Goal: Information Seeking & Learning: Learn about a topic

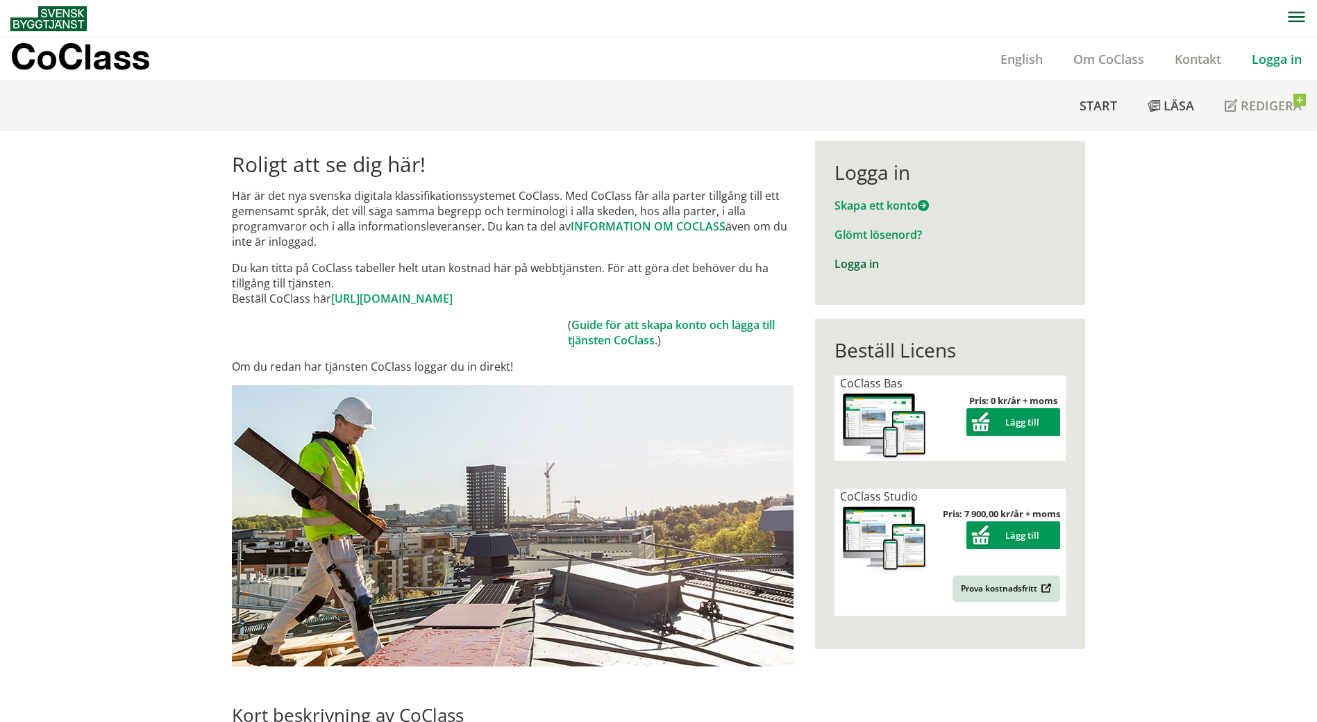
click at [861, 260] on link "Logga in" at bounding box center [857, 263] width 44 height 15
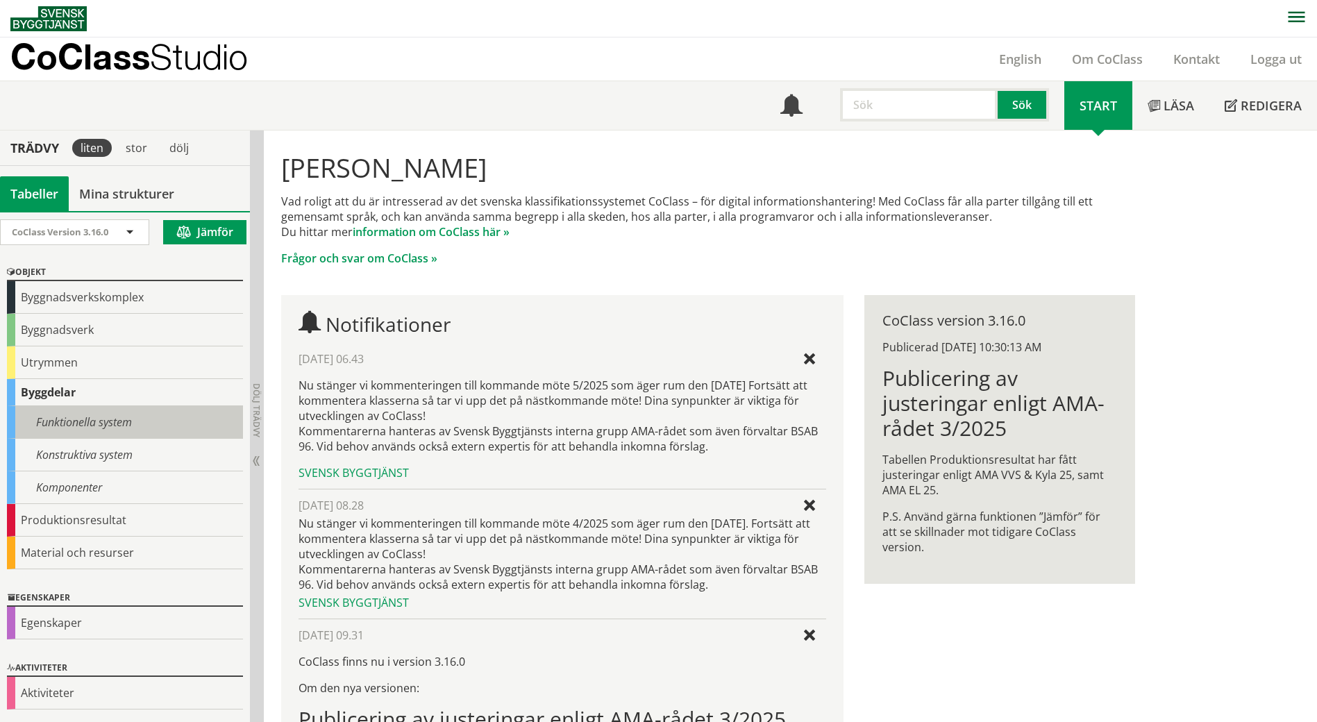
click at [92, 422] on div "Funktionella system" at bounding box center [125, 422] width 236 height 33
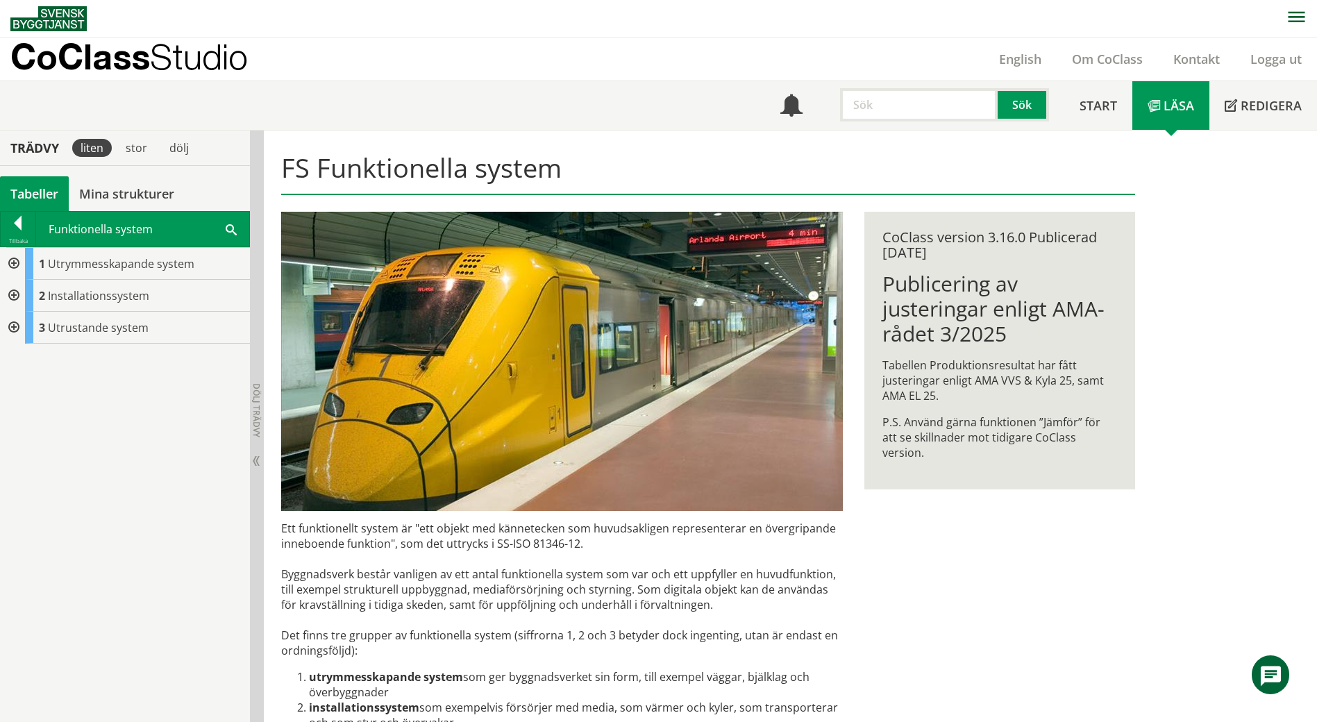
click at [5, 260] on div at bounding box center [12, 264] width 25 height 32
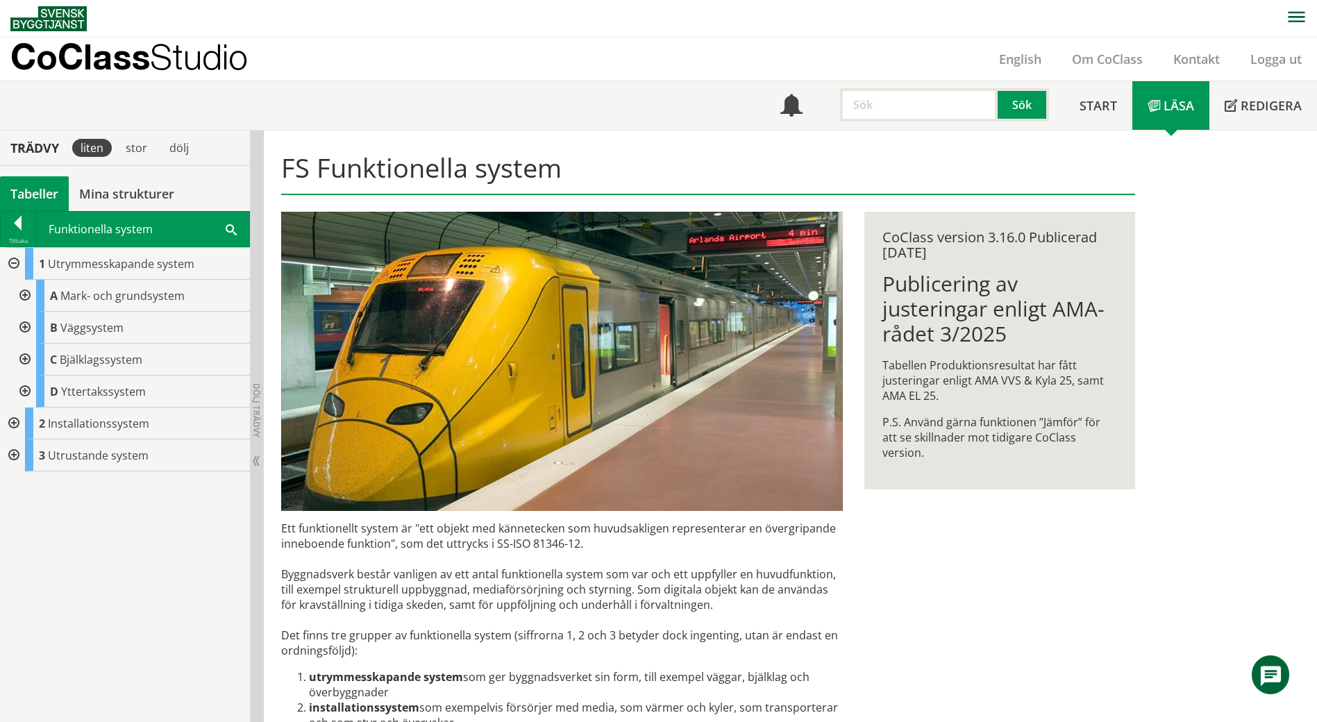
click at [20, 418] on div at bounding box center [12, 424] width 25 height 32
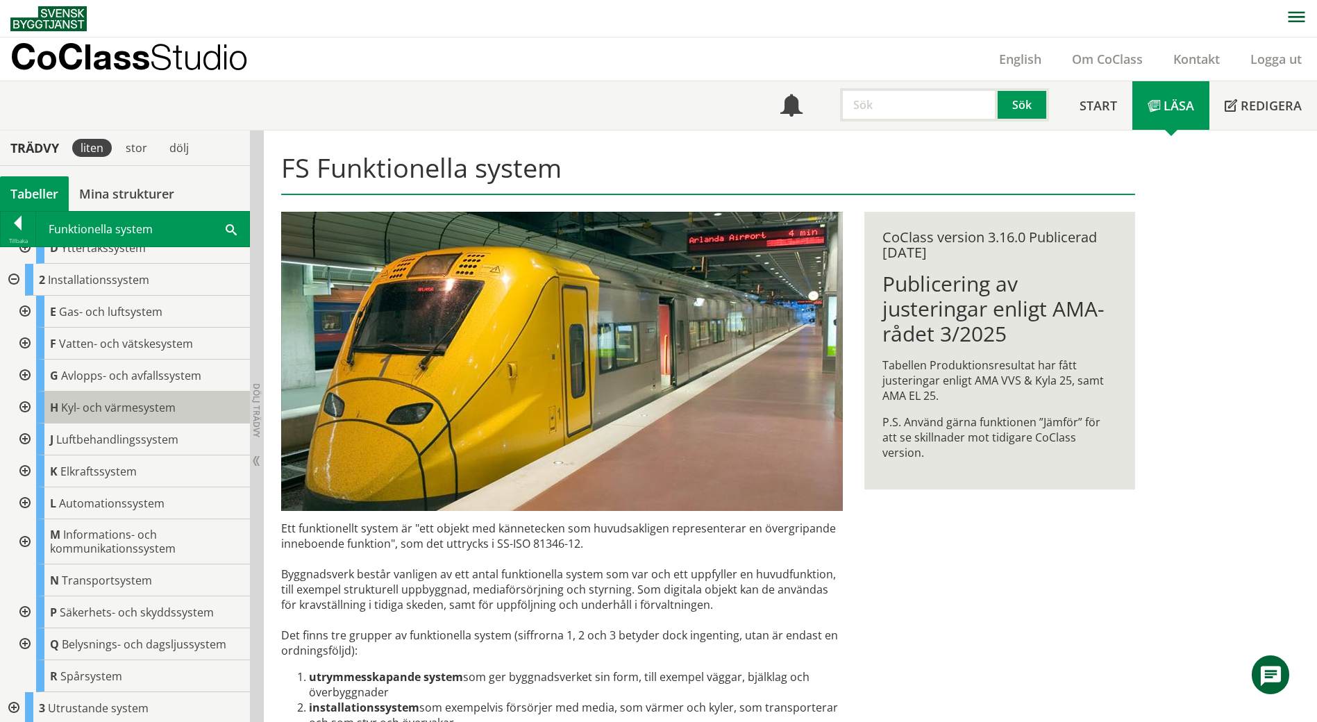
scroll to position [146, 0]
click at [29, 403] on div at bounding box center [23, 406] width 25 height 32
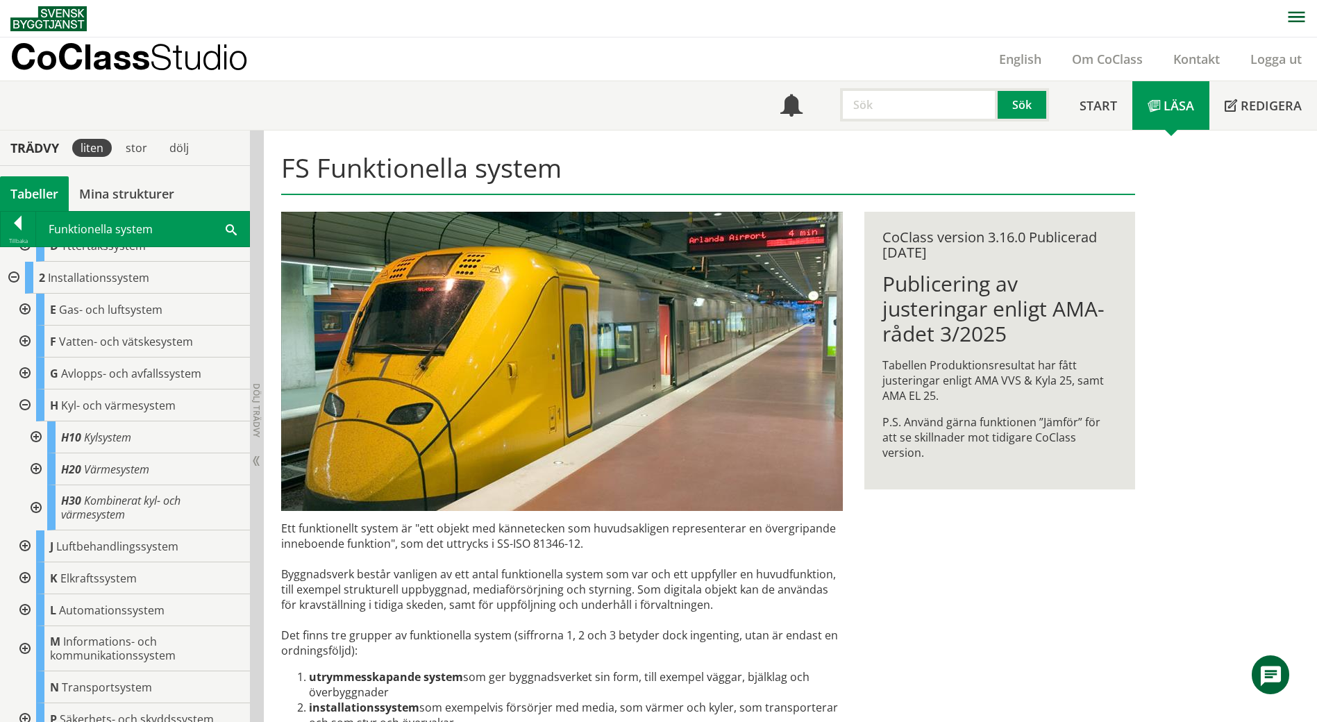
click at [36, 435] on div at bounding box center [34, 438] width 25 height 32
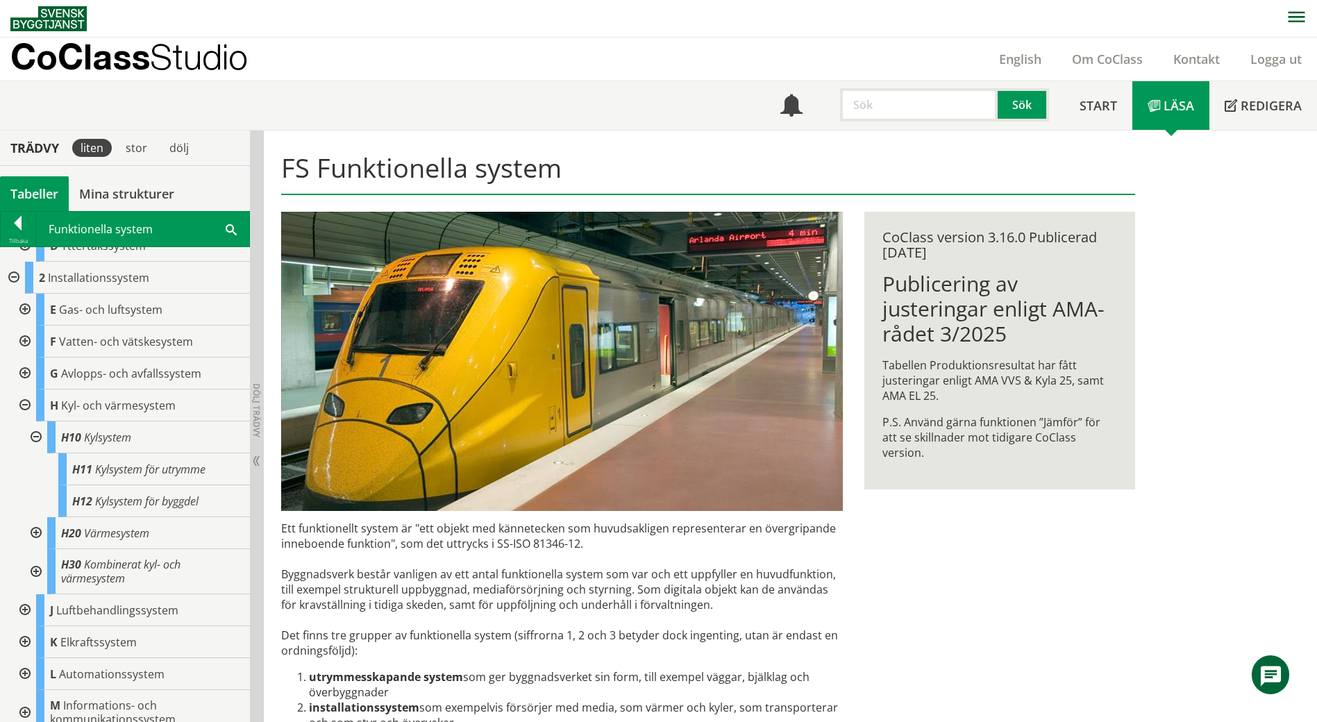
click at [32, 530] on div at bounding box center [34, 533] width 25 height 32
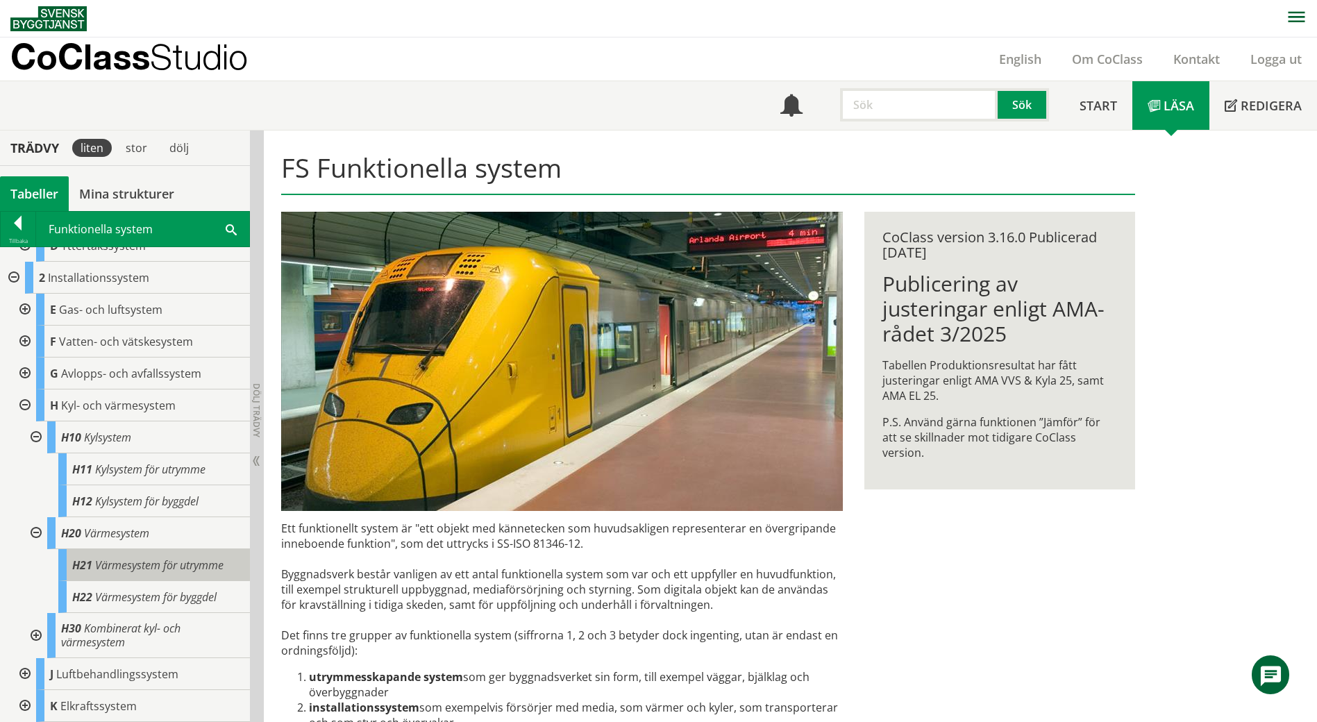
click at [119, 569] on span "Värmesystem för utrymme" at bounding box center [159, 565] width 128 height 15
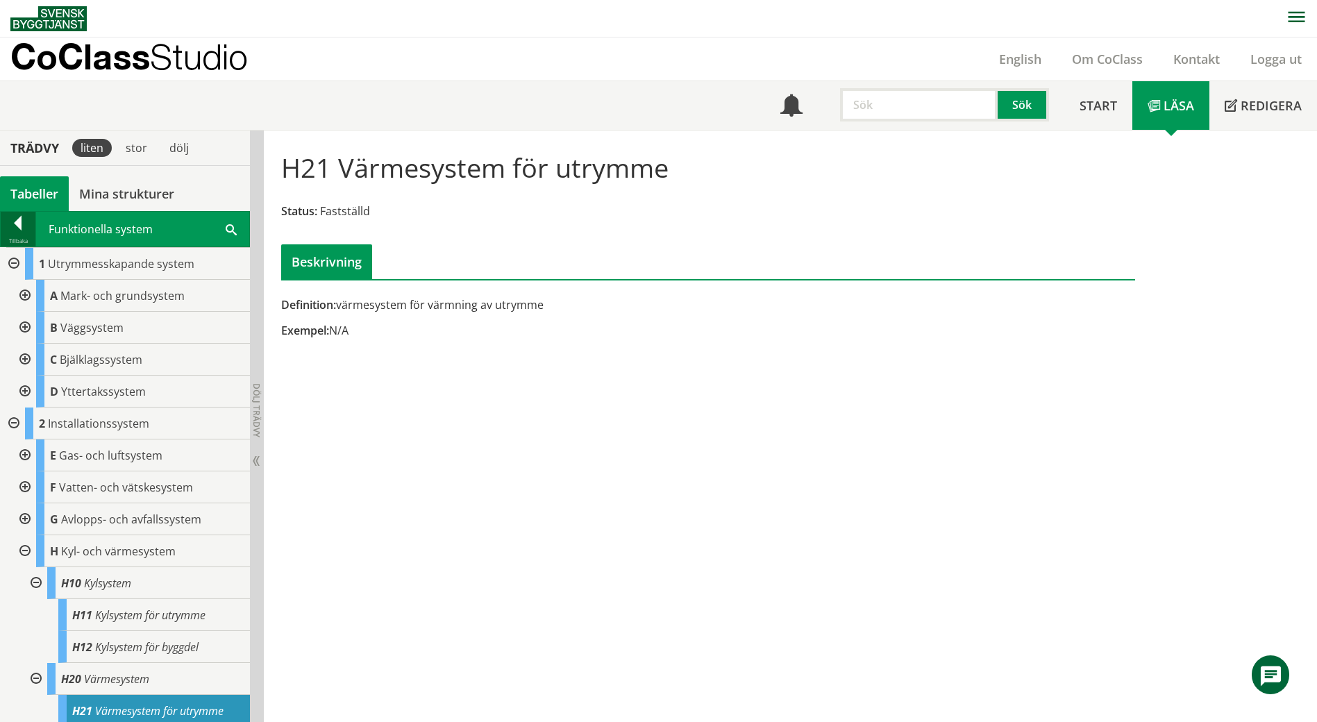
click at [12, 223] on div at bounding box center [18, 225] width 35 height 19
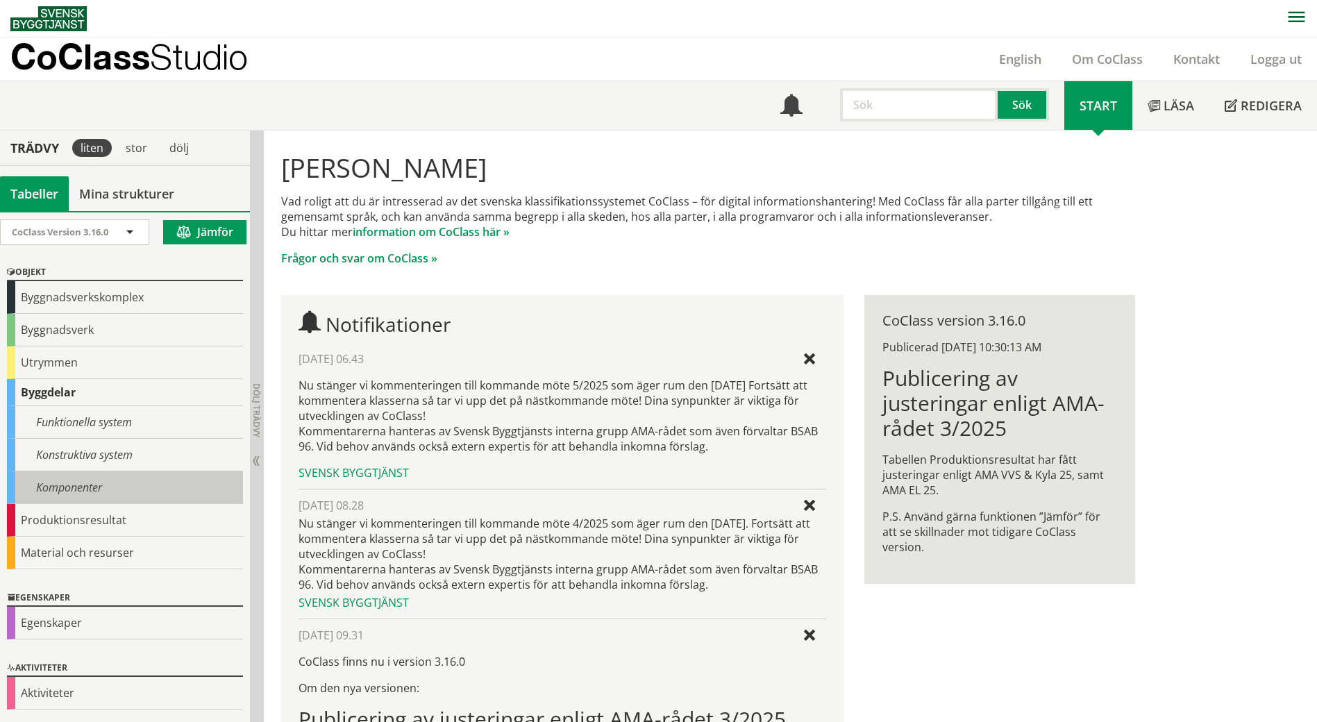
click at [109, 486] on div "Komponenter" at bounding box center [125, 487] width 236 height 33
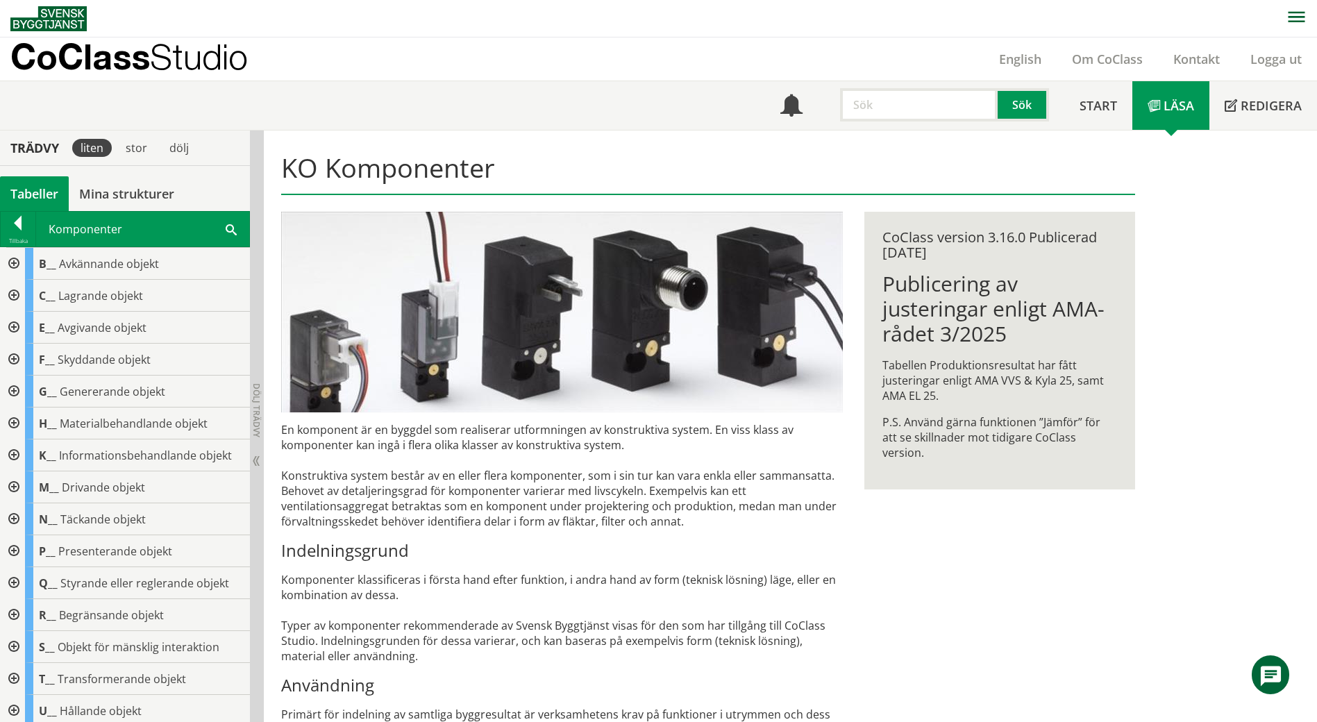
scroll to position [146, 0]
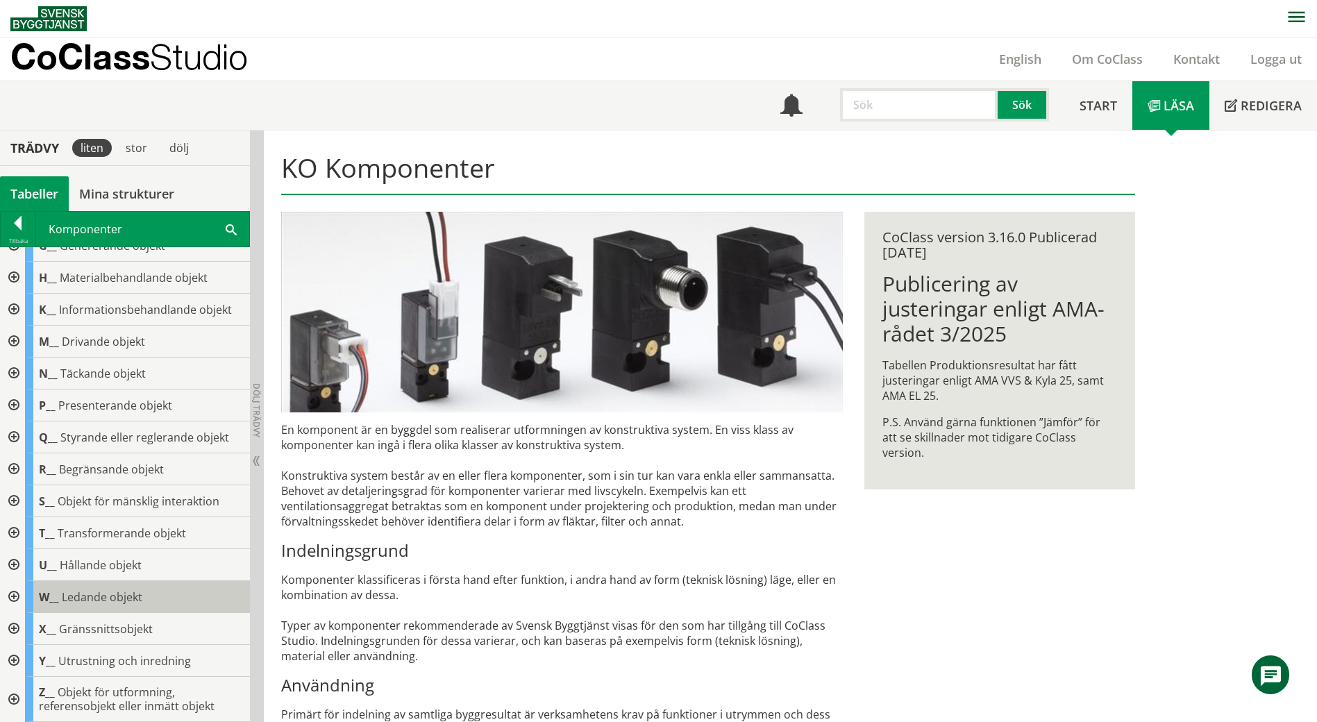
click at [107, 593] on span "Ledande objekt" at bounding box center [102, 597] width 81 height 15
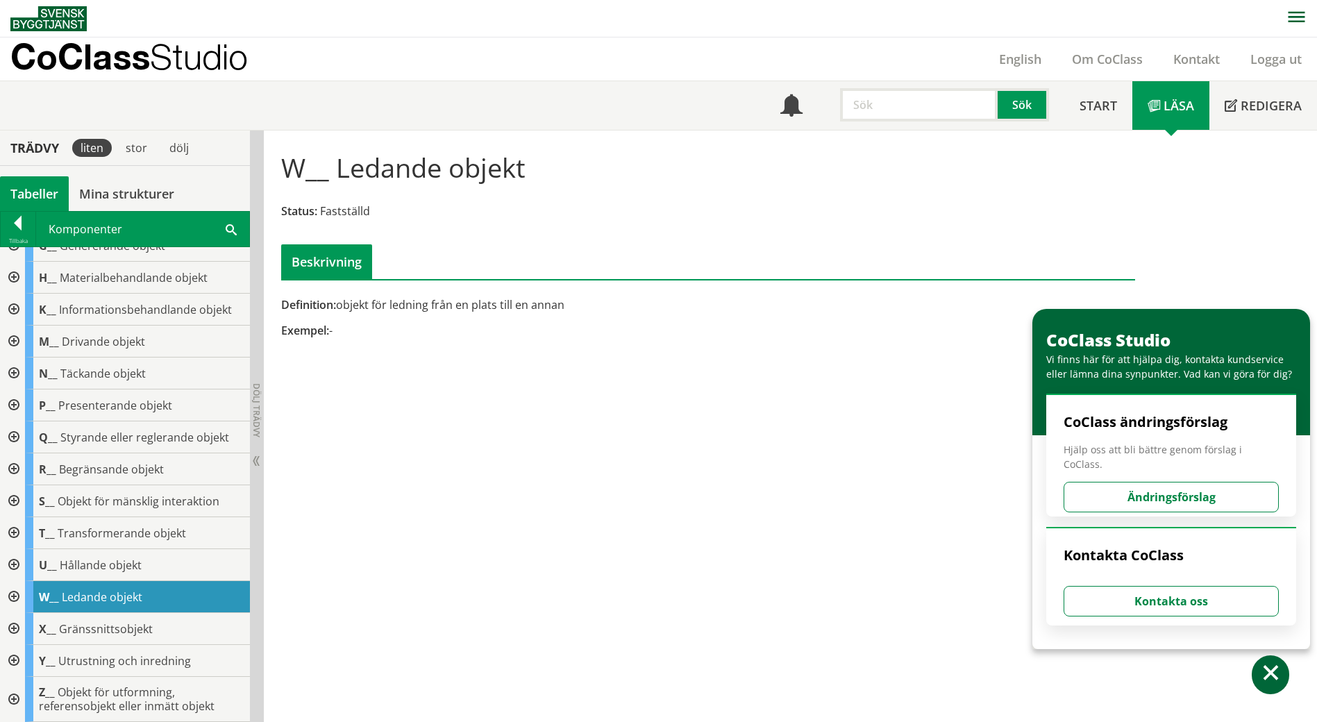
click at [17, 593] on div at bounding box center [12, 597] width 25 height 32
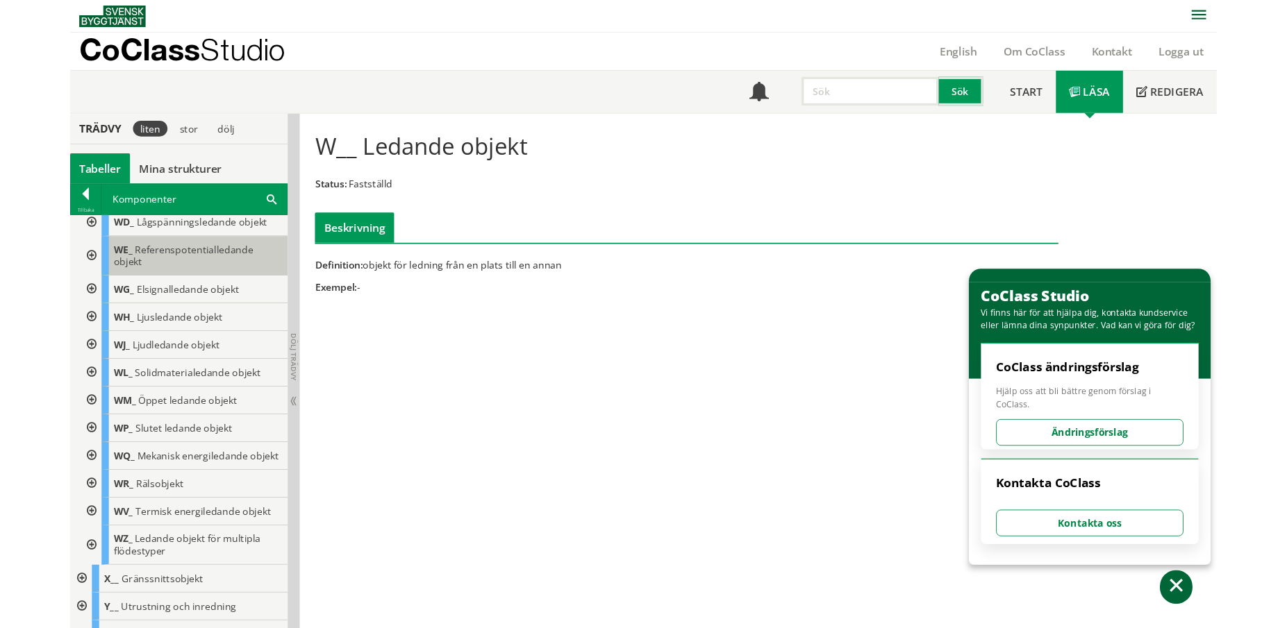
scroll to position [562, 0]
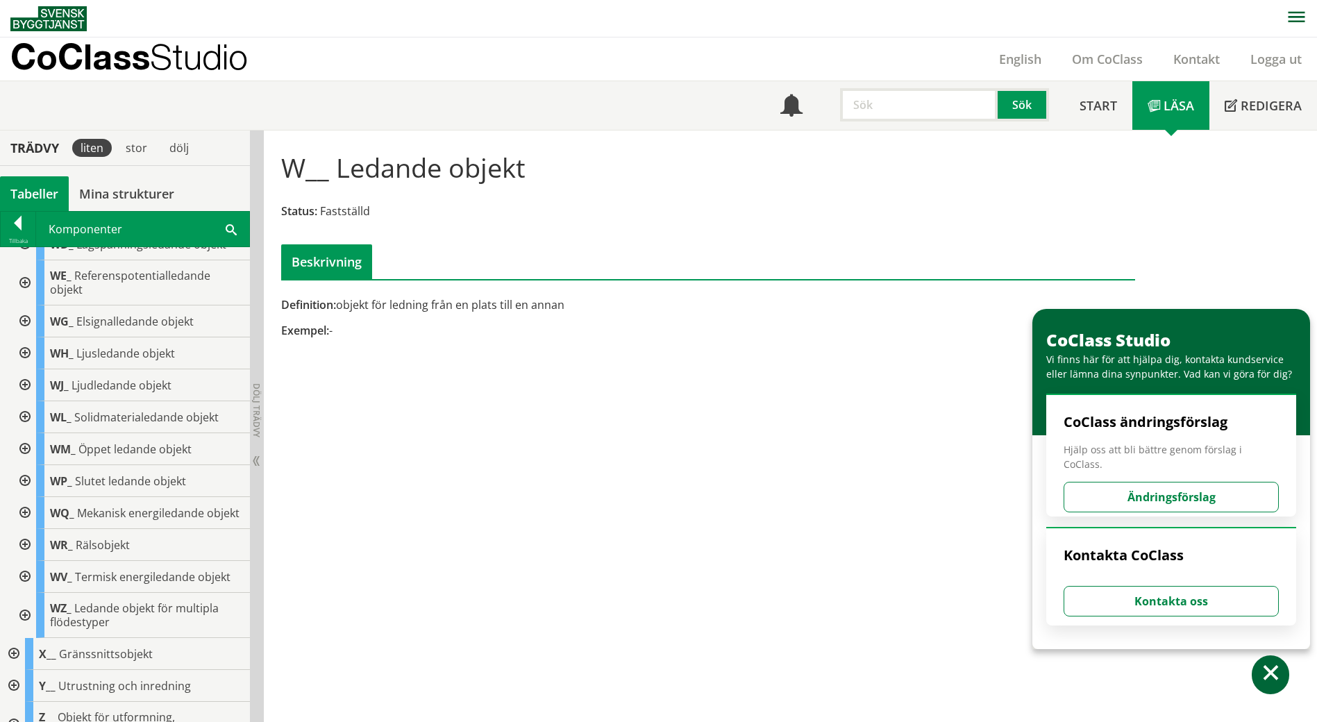
click at [26, 479] on div at bounding box center [23, 481] width 25 height 32
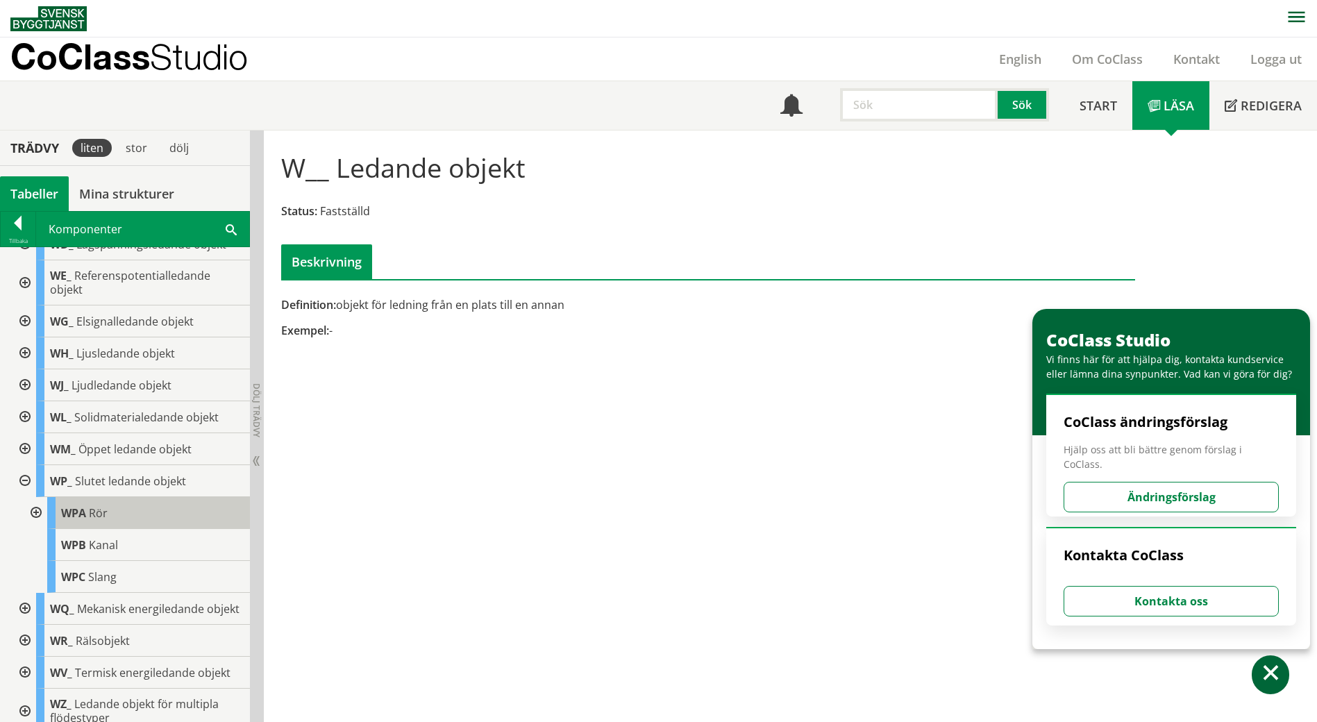
click at [83, 515] on span "WPA" at bounding box center [73, 513] width 25 height 15
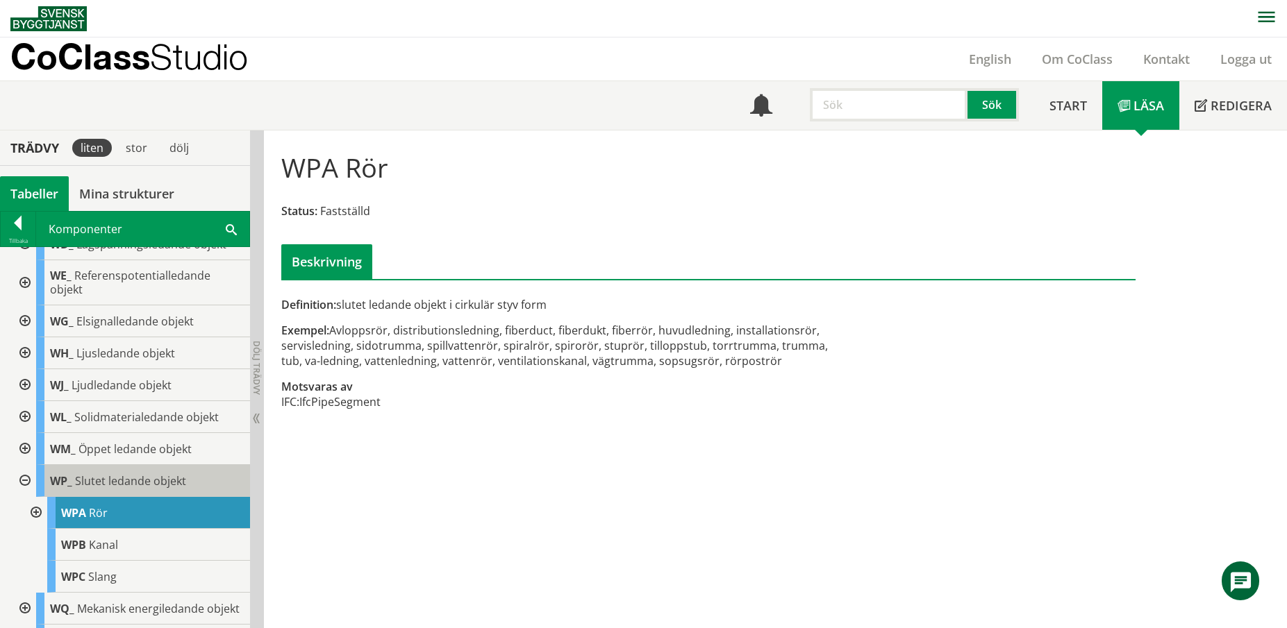
scroll to position [790, 0]
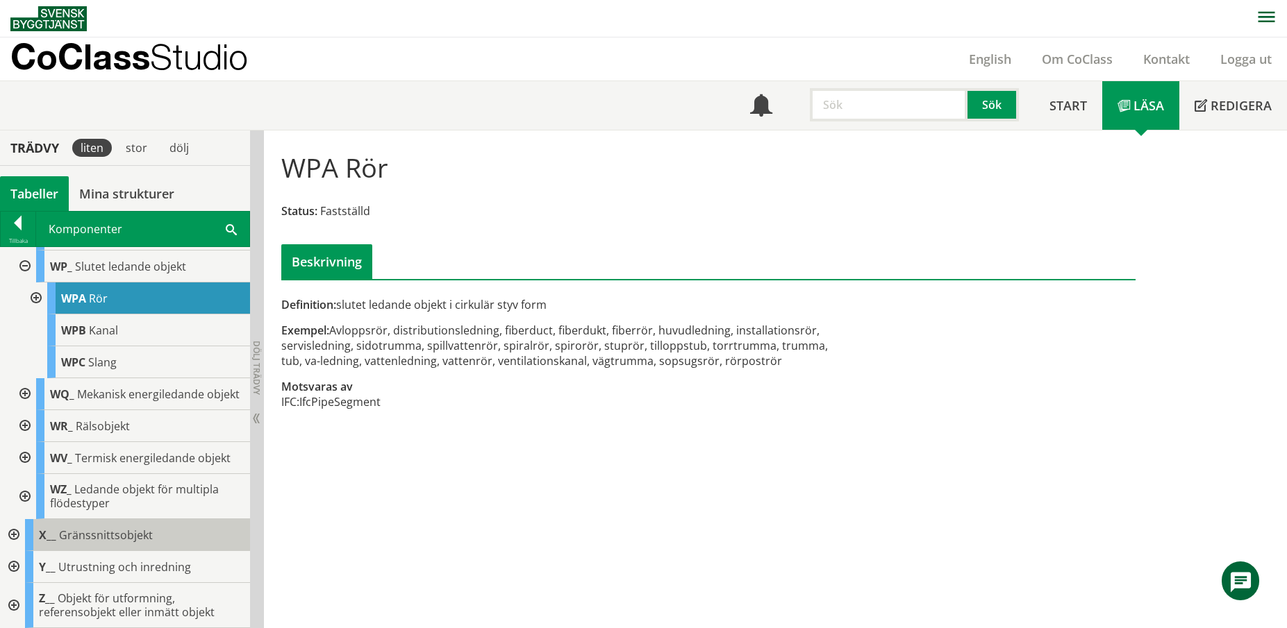
click at [87, 539] on span "Gränssnittsobjekt" at bounding box center [106, 535] width 94 height 15
click at [87, 537] on span "Gränssnittsobjekt" at bounding box center [106, 535] width 94 height 15
click at [10, 534] on div at bounding box center [12, 535] width 25 height 32
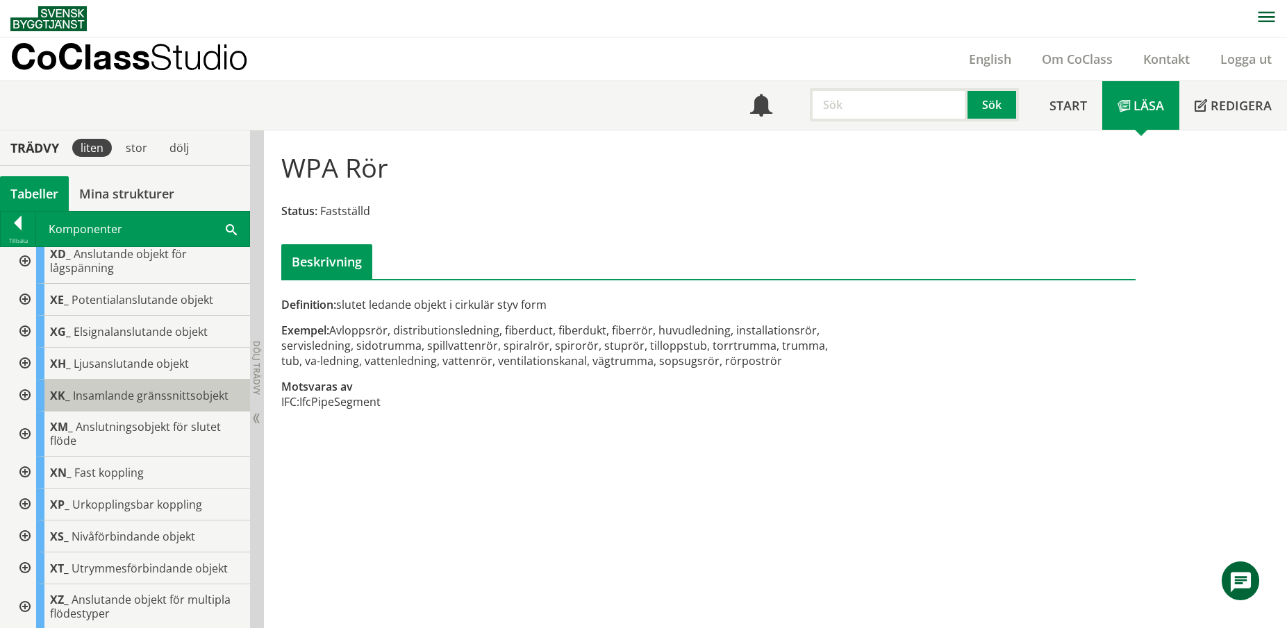
scroll to position [1137, 0]
click at [24, 268] on div at bounding box center [23, 258] width 25 height 45
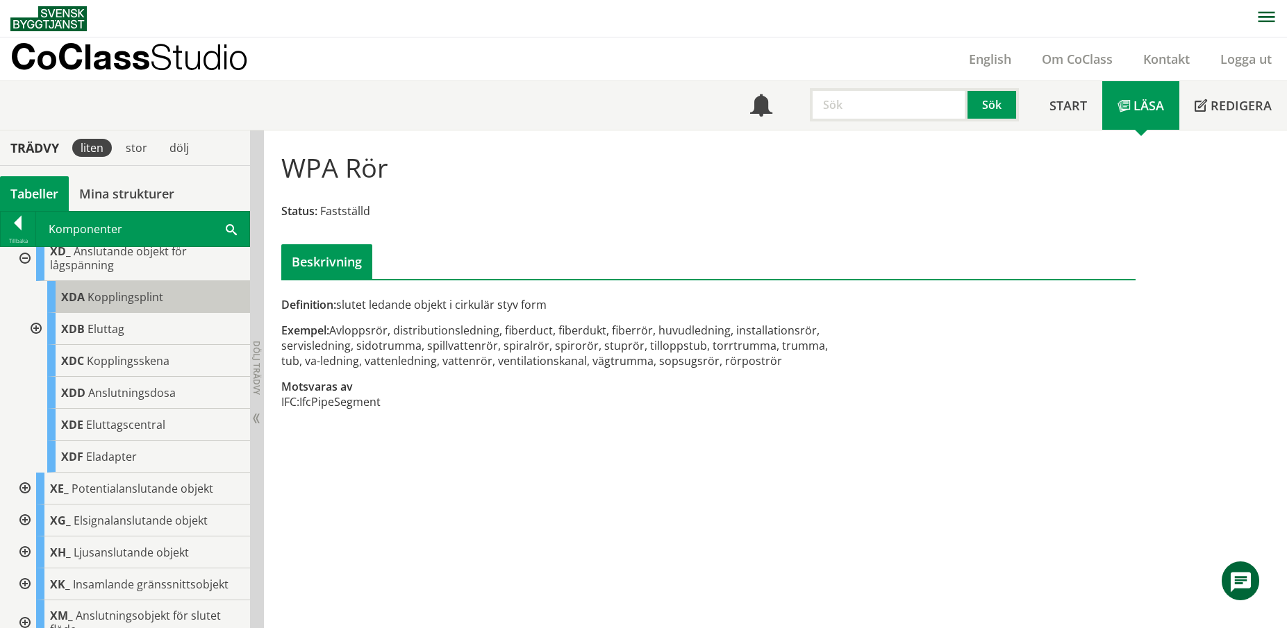
click at [126, 305] on span "Kopplingsplint" at bounding box center [125, 297] width 76 height 15
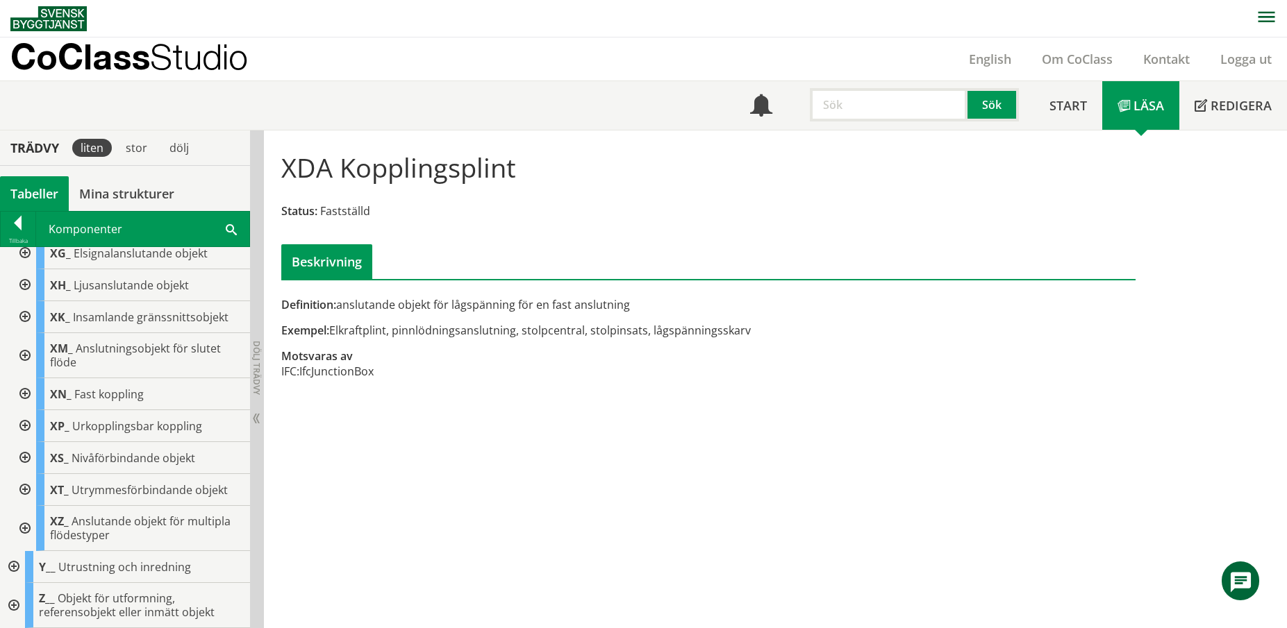
scroll to position [1418, 0]
click at [24, 528] on div at bounding box center [23, 528] width 25 height 45
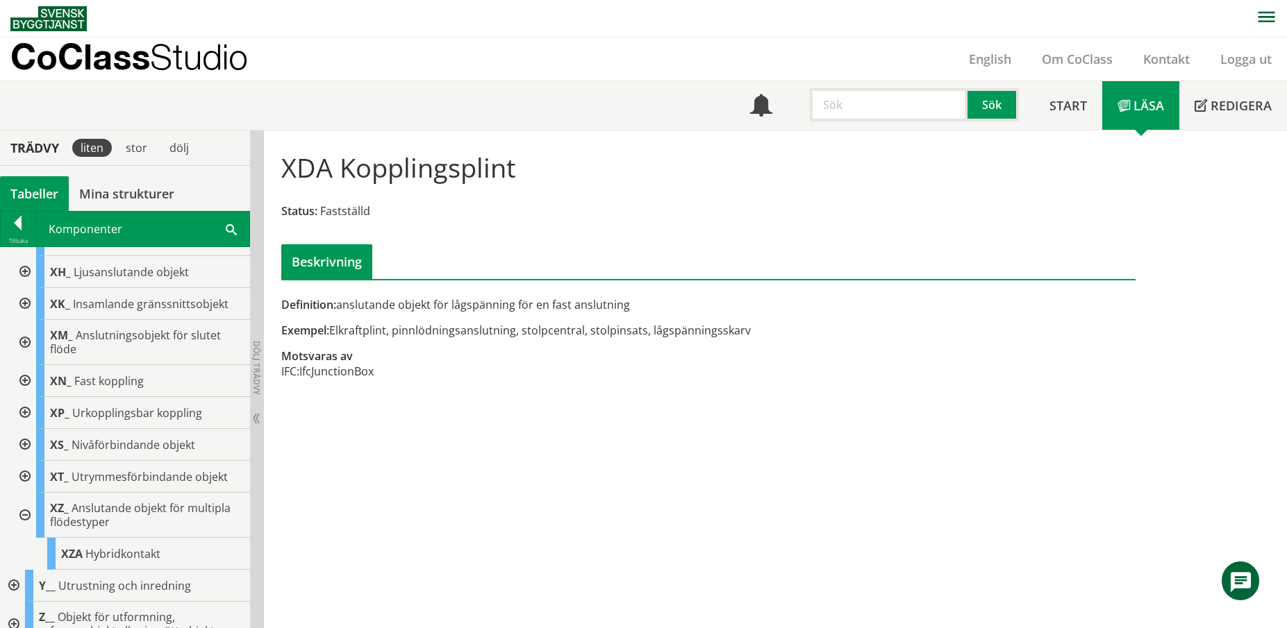
click at [24, 528] on div at bounding box center [23, 515] width 25 height 45
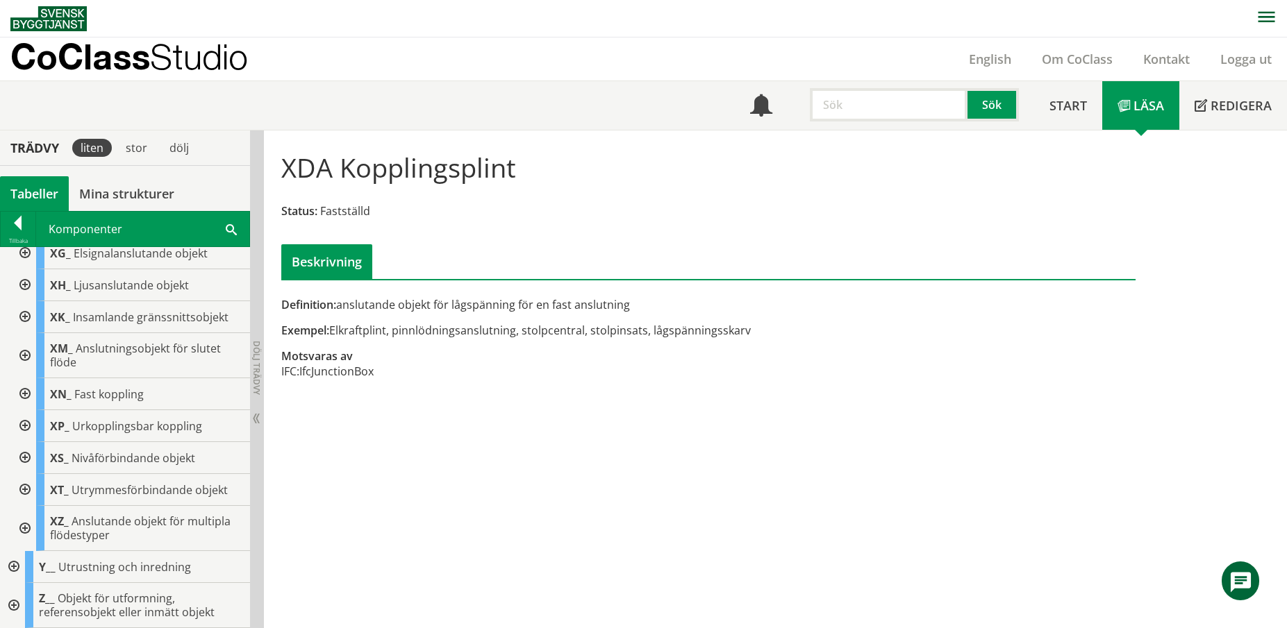
click at [31, 490] on div at bounding box center [23, 490] width 25 height 32
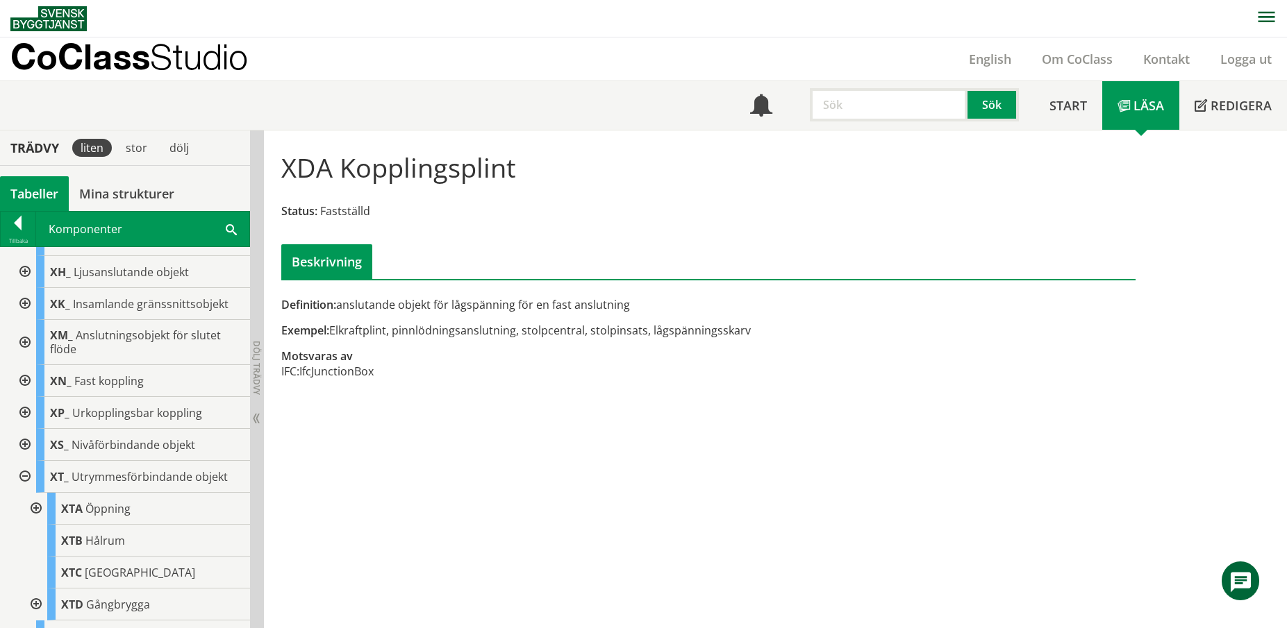
click at [31, 490] on div at bounding box center [23, 477] width 25 height 32
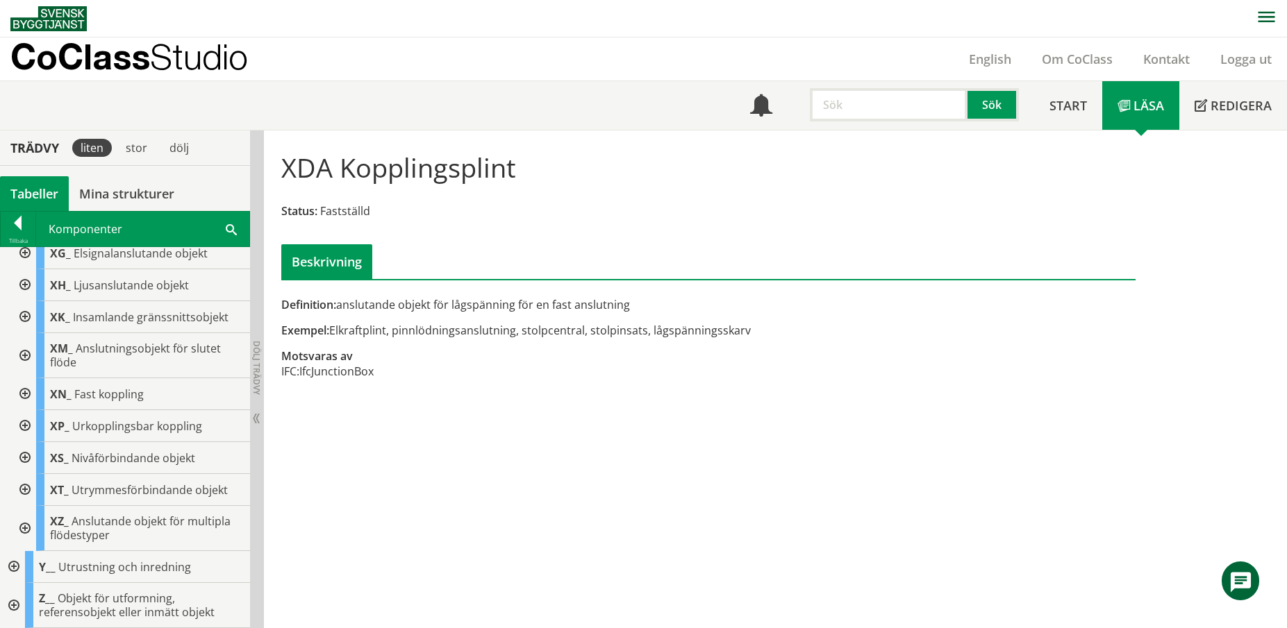
click at [25, 491] on div at bounding box center [23, 490] width 25 height 32
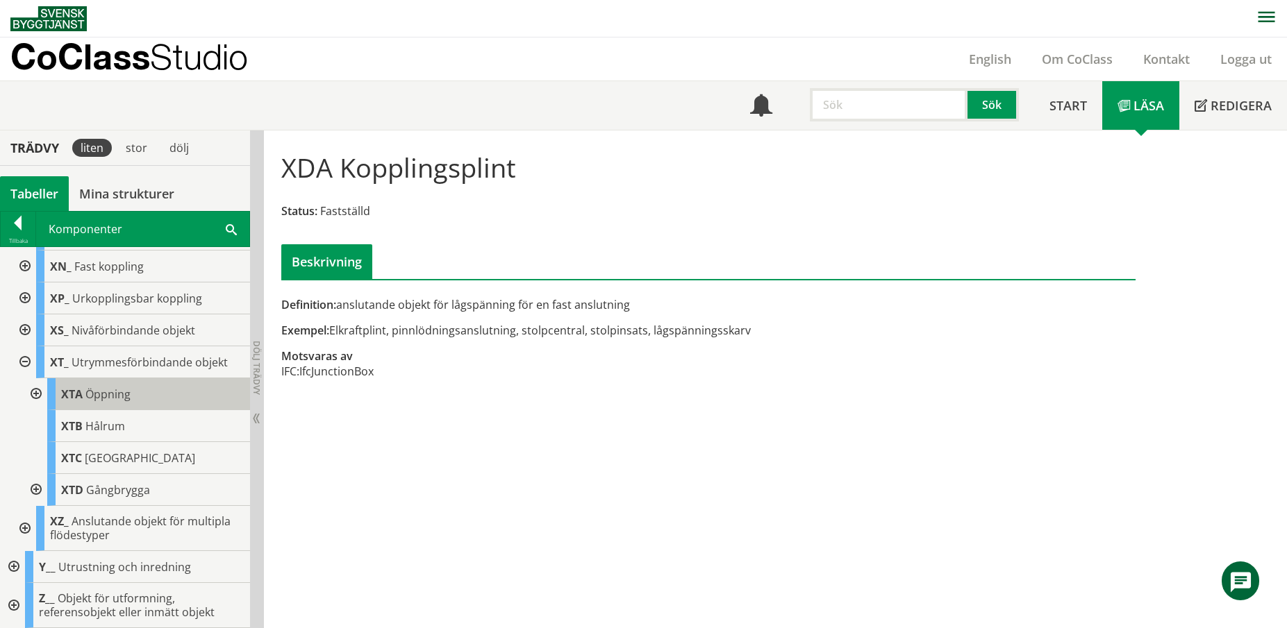
scroll to position [1546, 0]
click at [34, 397] on div at bounding box center [34, 394] width 25 height 32
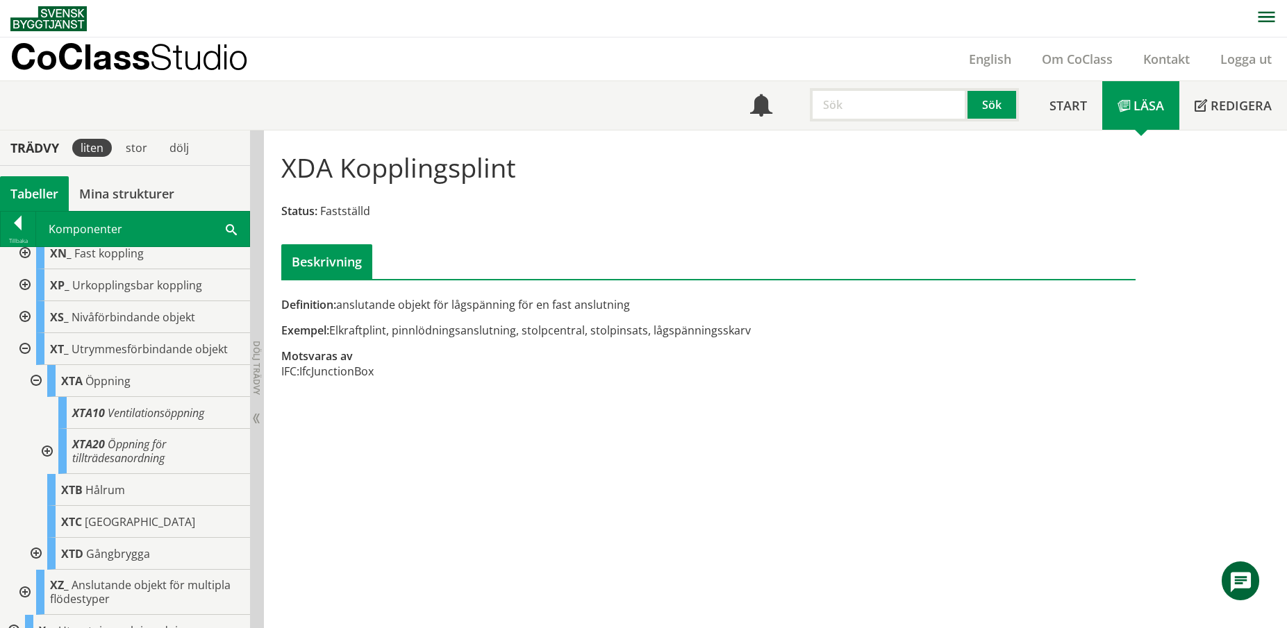
click at [26, 361] on div at bounding box center [23, 349] width 25 height 32
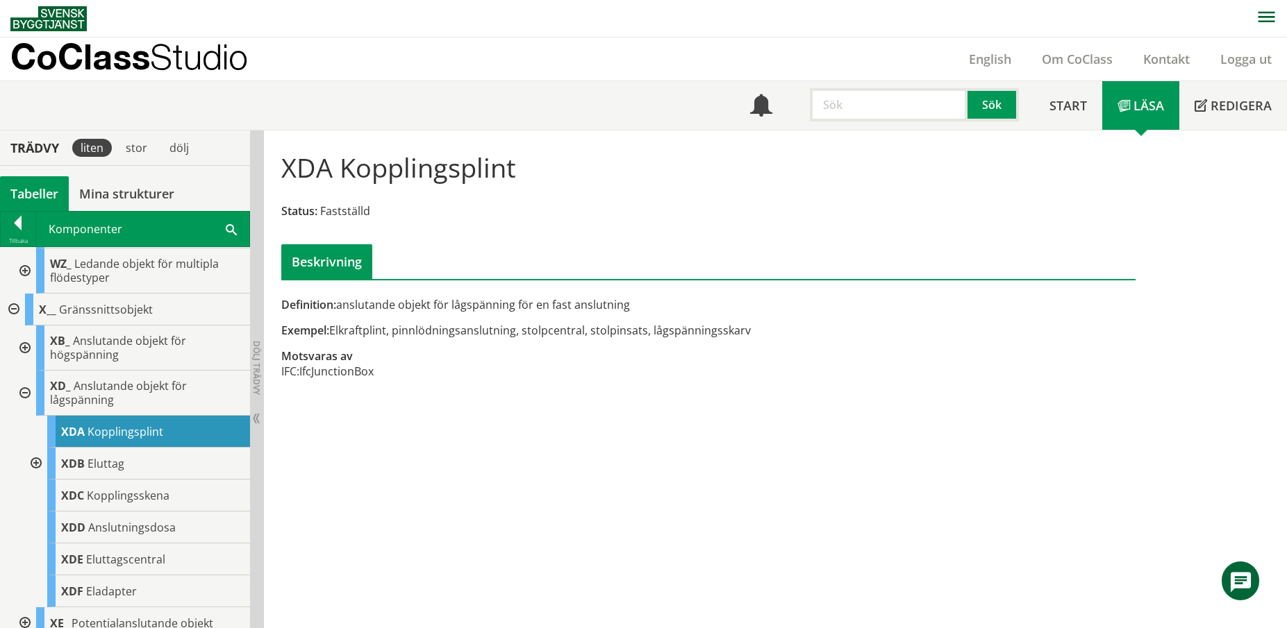
scroll to position [1001, 0]
click at [28, 360] on div at bounding box center [23, 349] width 25 height 45
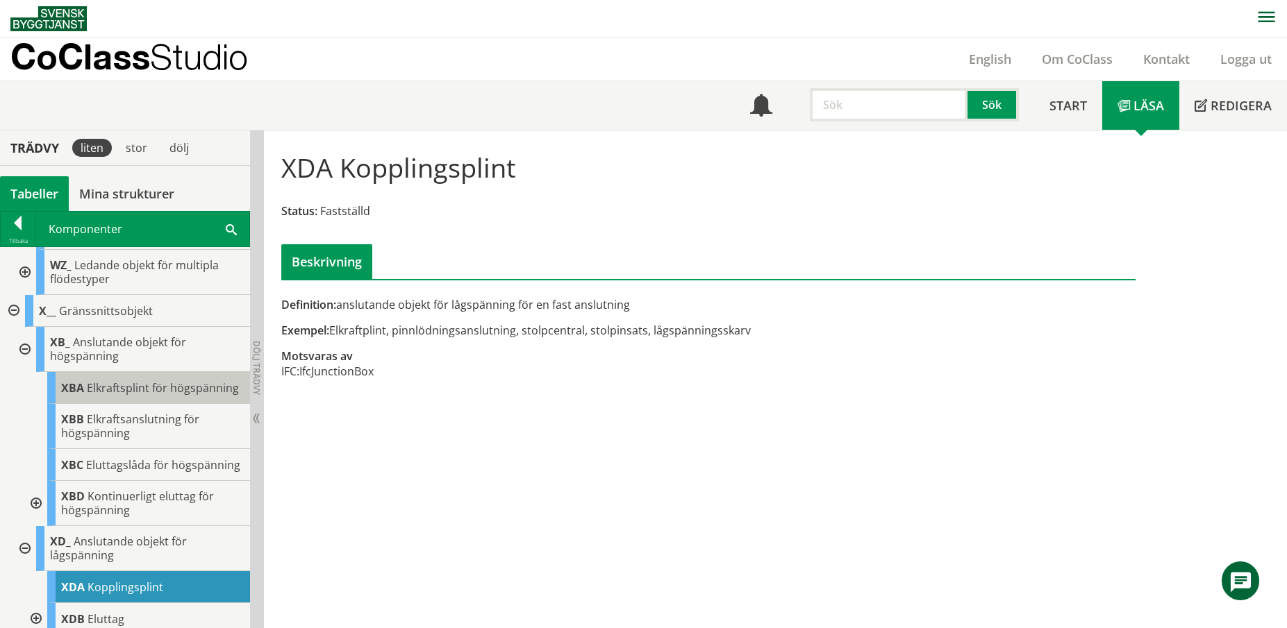
click at [112, 396] on span "Elkraftsplint för högspänning" at bounding box center [163, 388] width 152 height 15
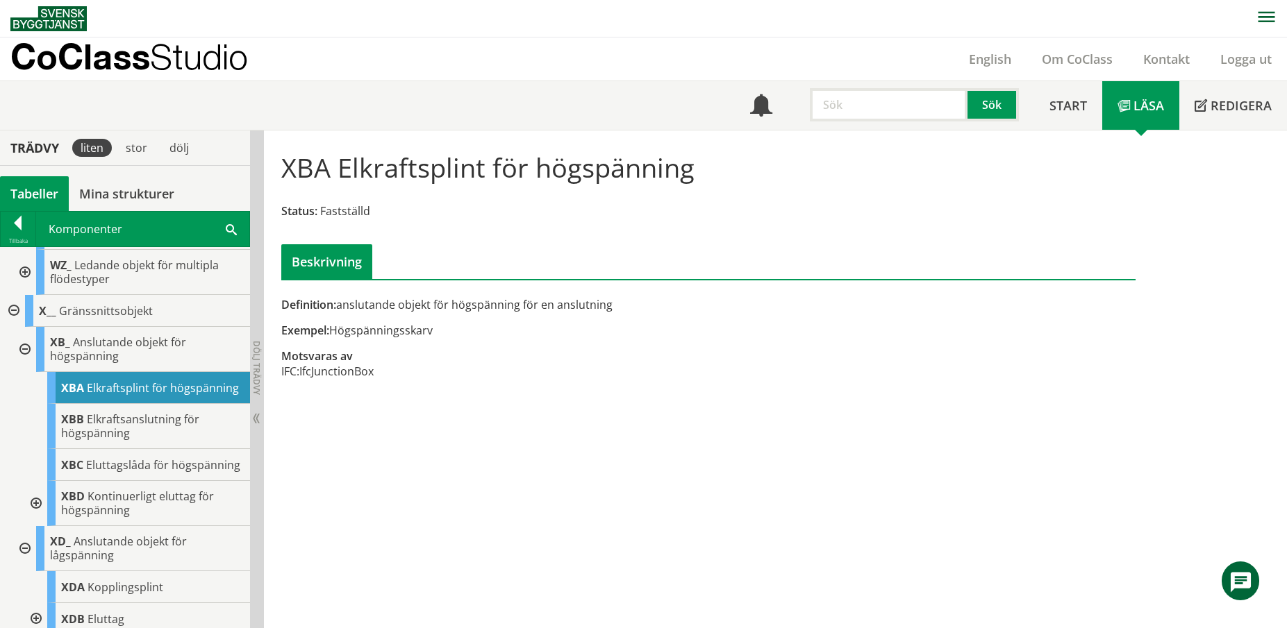
scroll to position [1, 0]
